Goal: Information Seeking & Learning: Learn about a topic

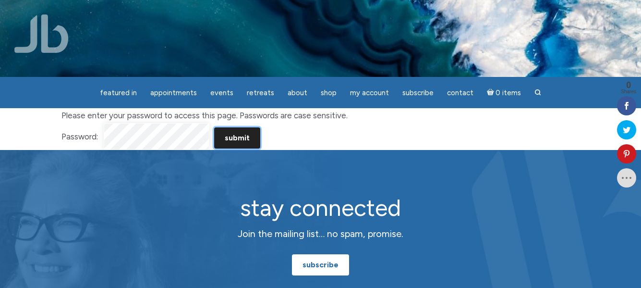
click at [243, 137] on input "Submit" at bounding box center [237, 137] width 46 height 21
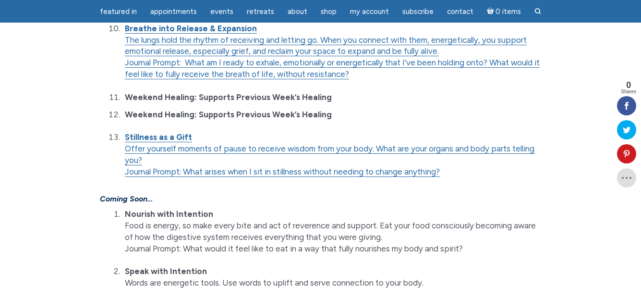
scroll to position [720, 0]
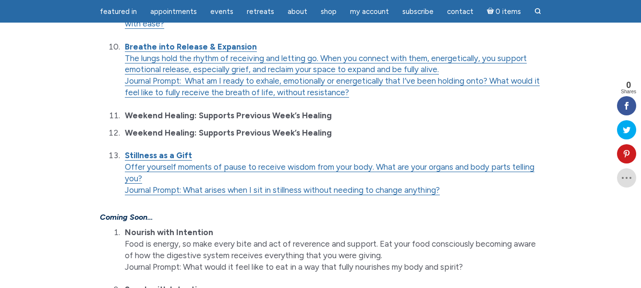
click at [177, 175] on li "Stillness as a Gift Offer yourself moments of pause to receive wisdom from your…" at bounding box center [332, 173] width 420 height 46
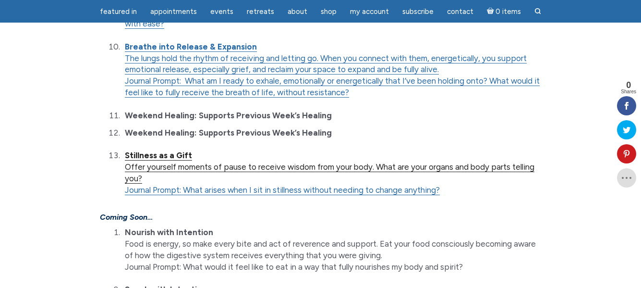
click at [160, 158] on strong "Stillness as a Gift" at bounding box center [158, 155] width 67 height 10
